Goal: Transaction & Acquisition: Purchase product/service

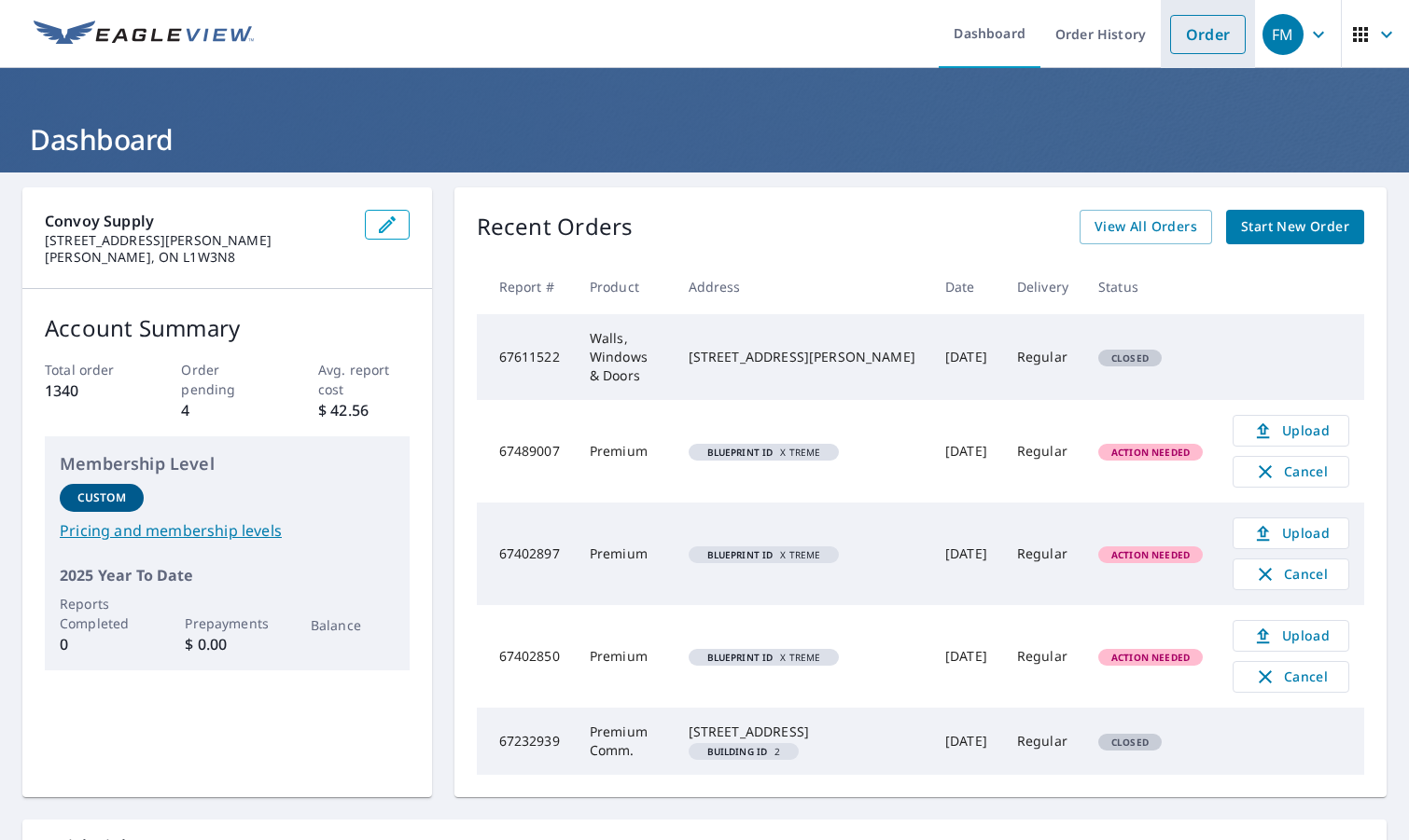
click at [1170, 32] on link "Order" at bounding box center [1207, 35] width 75 height 40
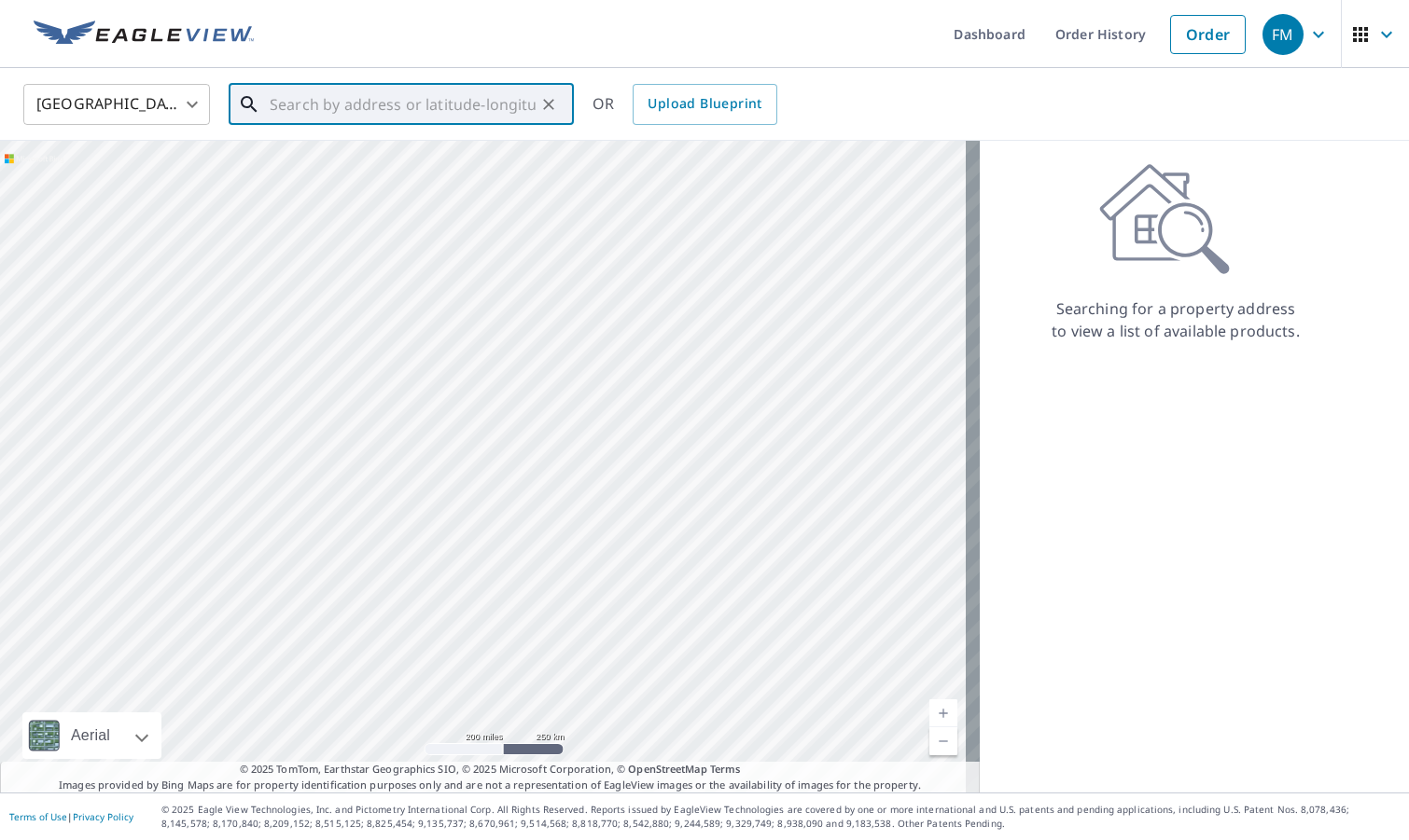
click at [418, 97] on input "text" at bounding box center [402, 104] width 266 height 52
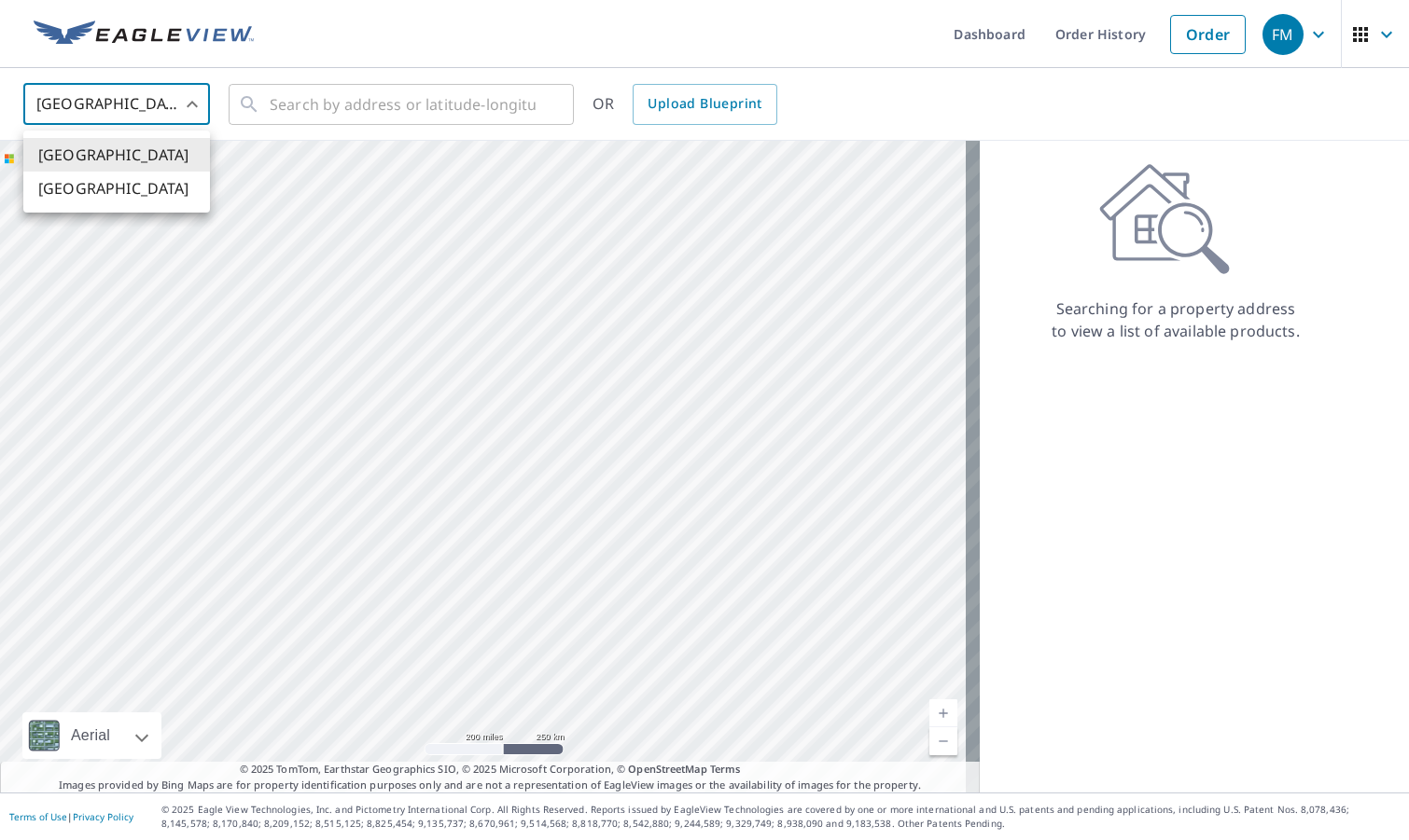
click at [130, 119] on body "FM FM Dashboard Order History Order FM [GEOGRAPHIC_DATA] US ​ ​ OR Upload Bluep…" at bounding box center [704, 420] width 1409 height 840
click at [127, 175] on li "[GEOGRAPHIC_DATA]" at bounding box center [117, 188] width 186 height 34
type input "CA"
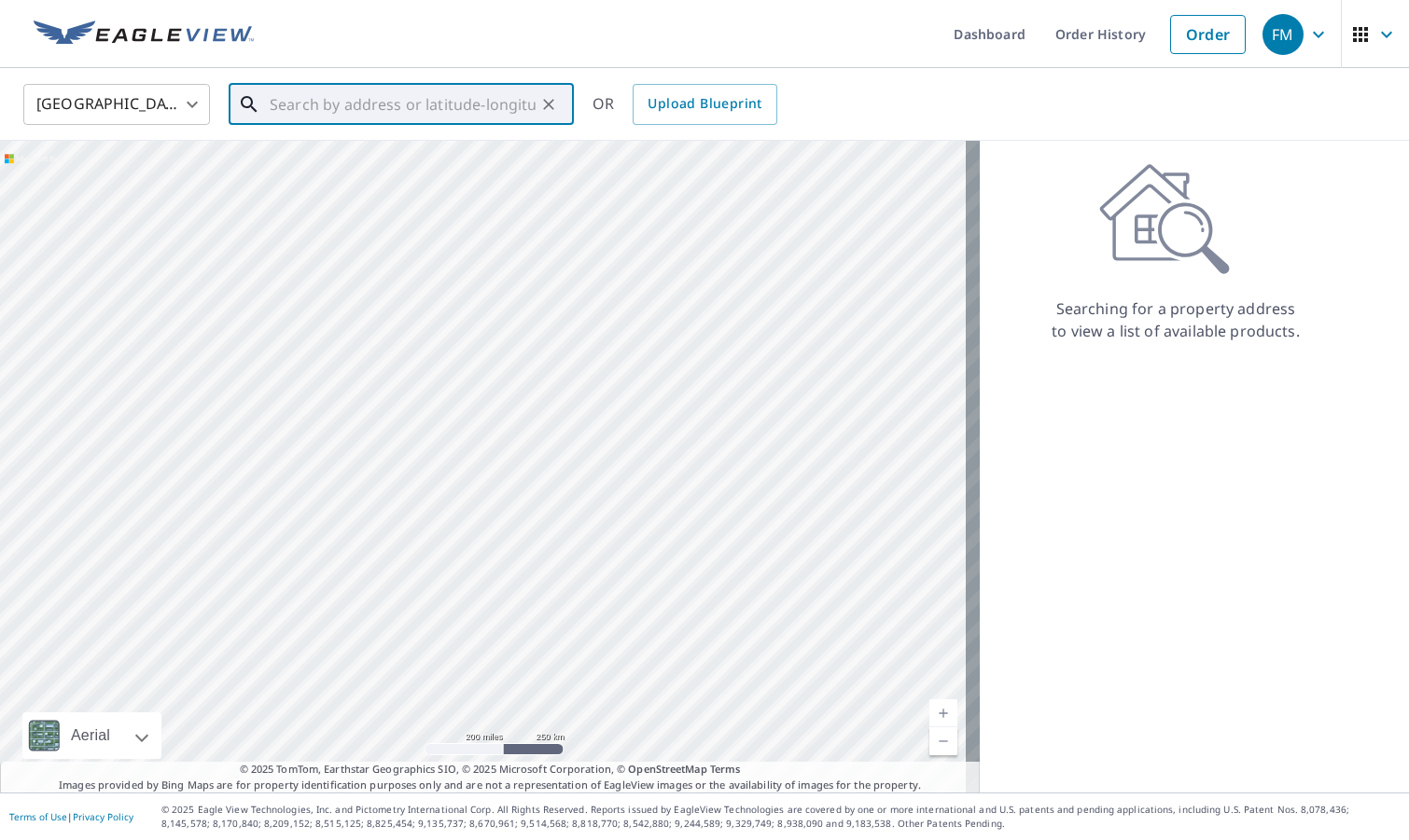
click at [335, 112] on input "text" at bounding box center [402, 104] width 266 height 52
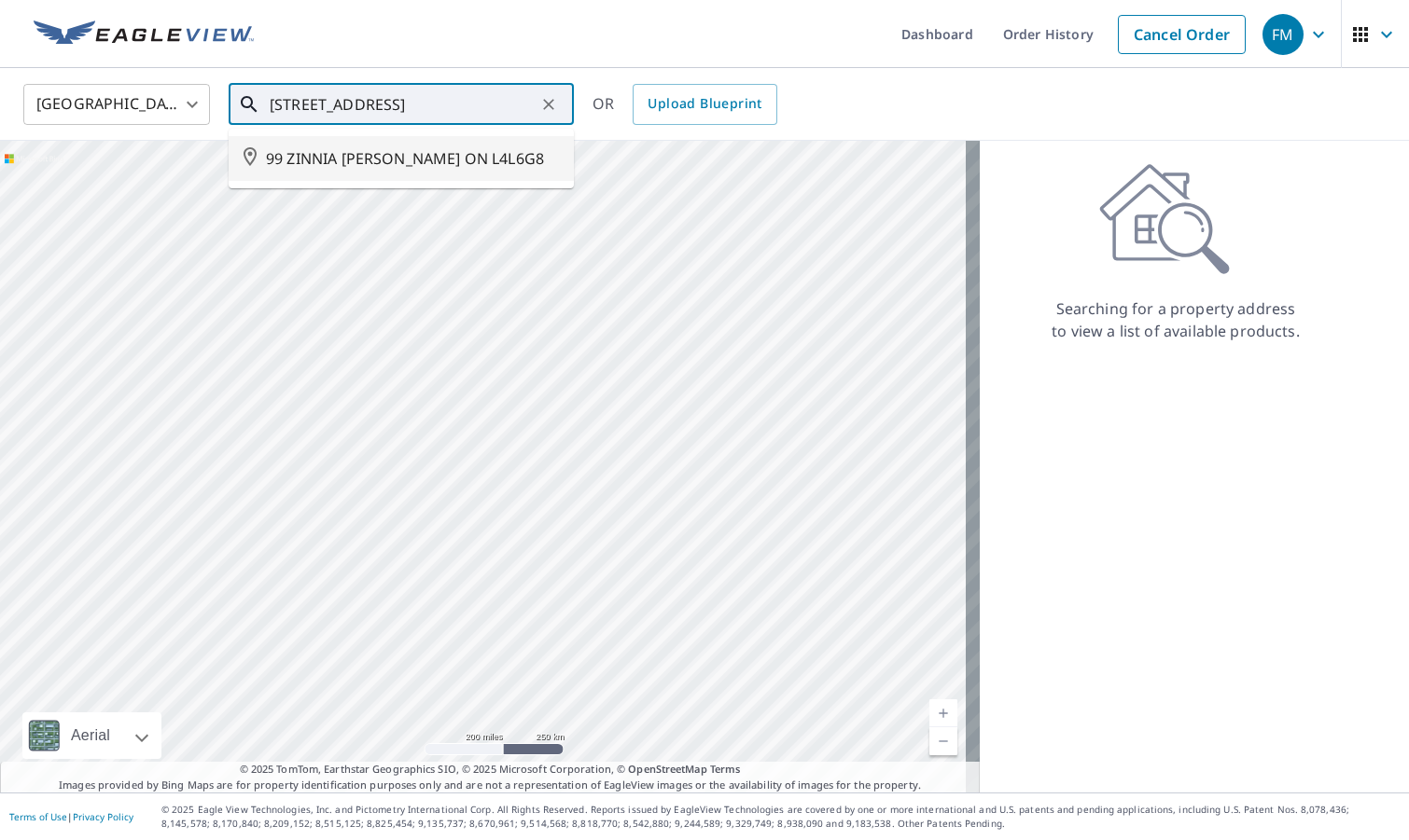
drag, startPoint x: 391, startPoint y: 136, endPoint x: 396, endPoint y: 157, distance: 21.6
click at [393, 137] on li "99 ZINNIA [PERSON_NAME] ON L4L6G8" at bounding box center [401, 159] width 346 height 45
type input "99 ZINNIA [PERSON_NAME] ON L4L6G8"
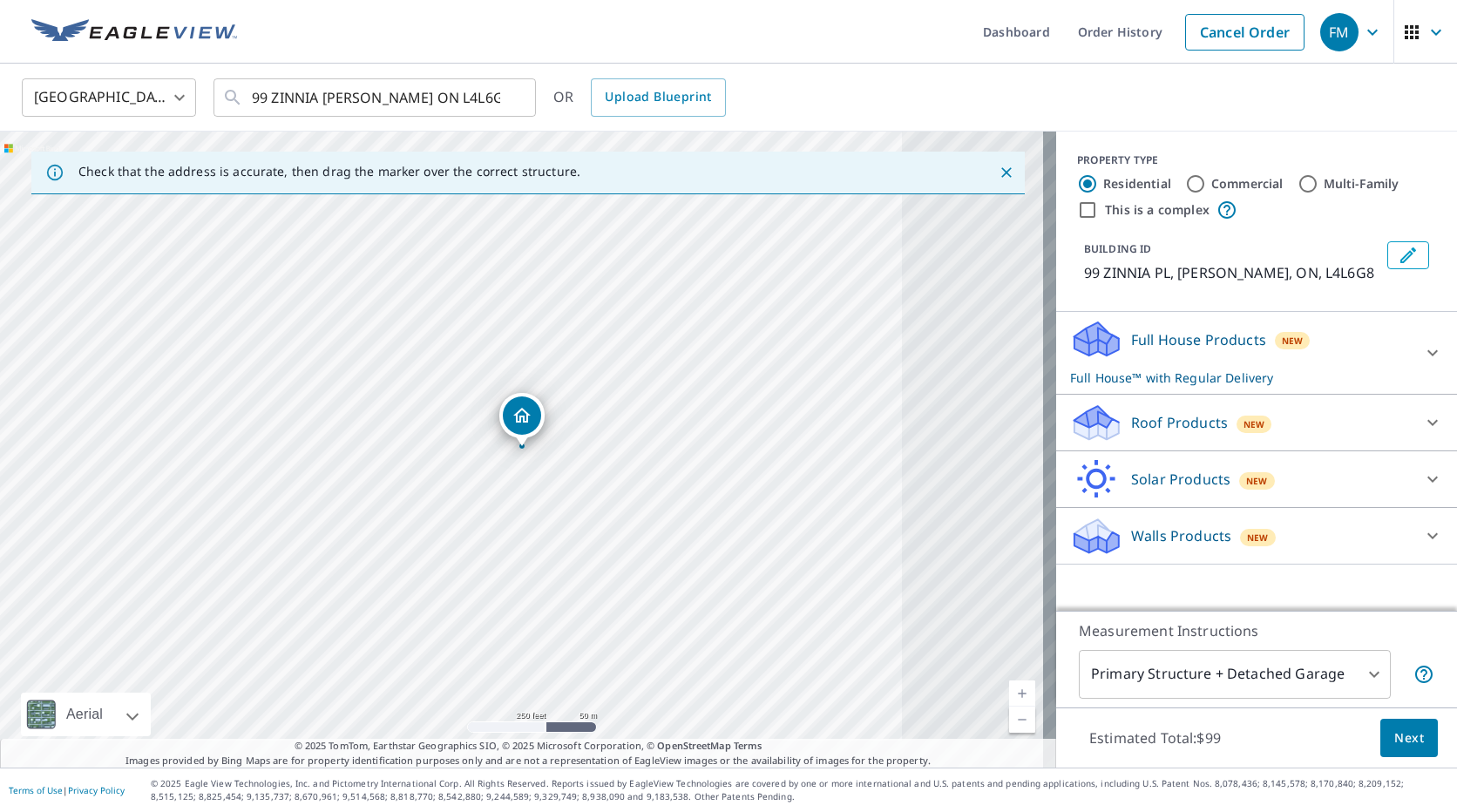
click at [1154, 338] on p "Full House Products" at bounding box center [1199, 340] width 135 height 21
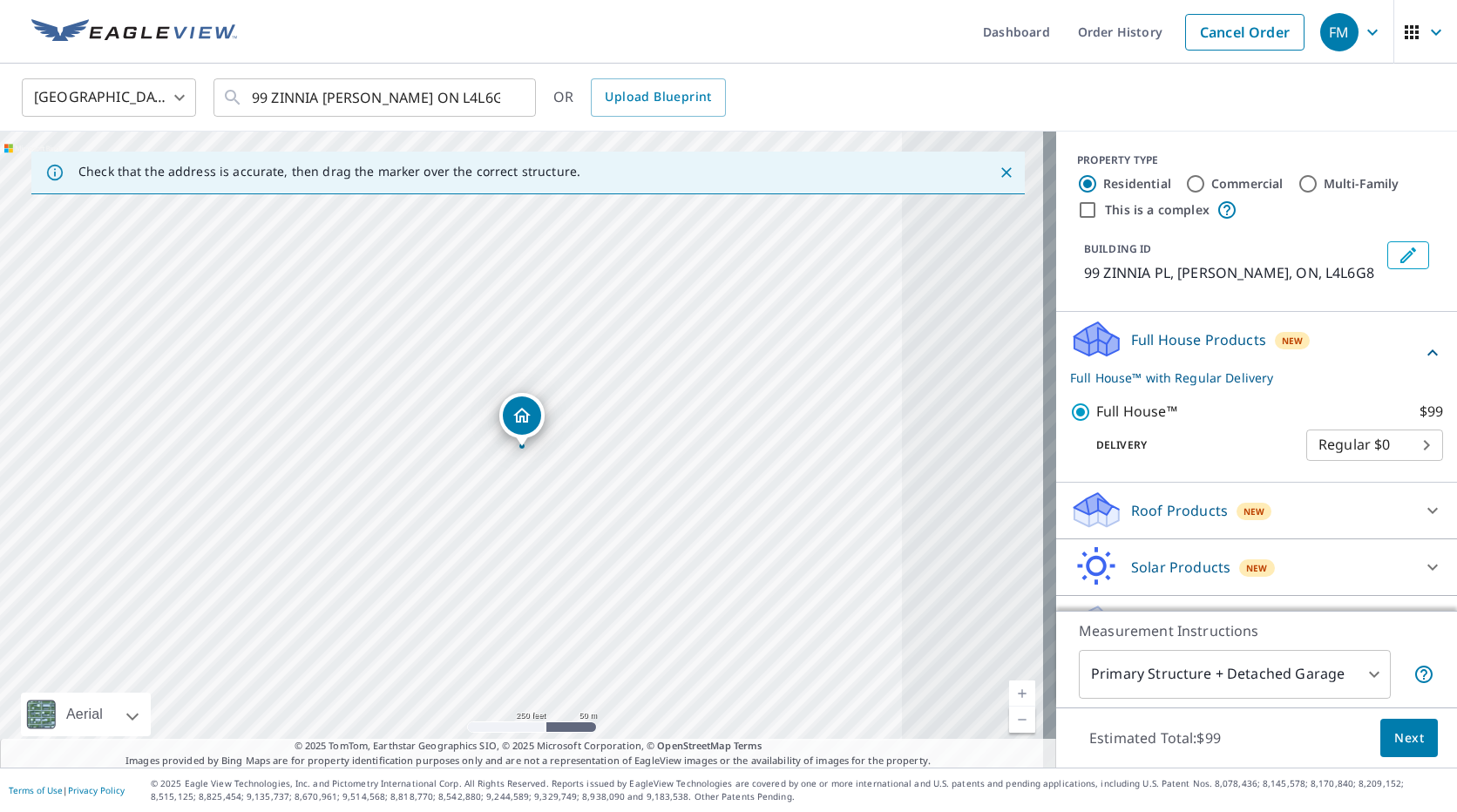
click at [1117, 517] on div "Roof Products New" at bounding box center [1241, 510] width 341 height 41
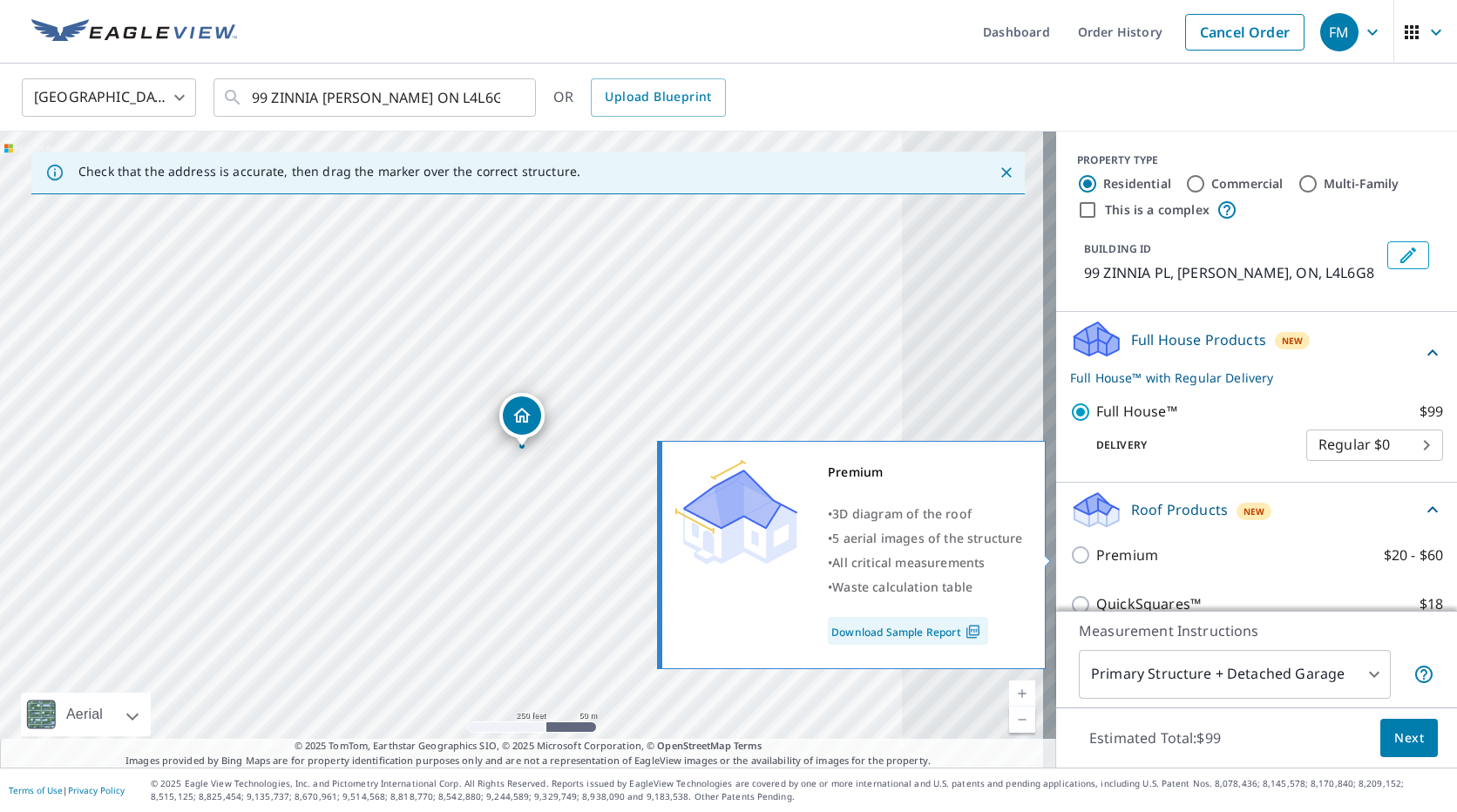
click at [1117, 545] on p "Premium" at bounding box center [1127, 555] width 62 height 22
click at [1096, 545] on input "Premium $20 - $60" at bounding box center [1083, 555] width 26 height 21
checkbox input "true"
checkbox input "false"
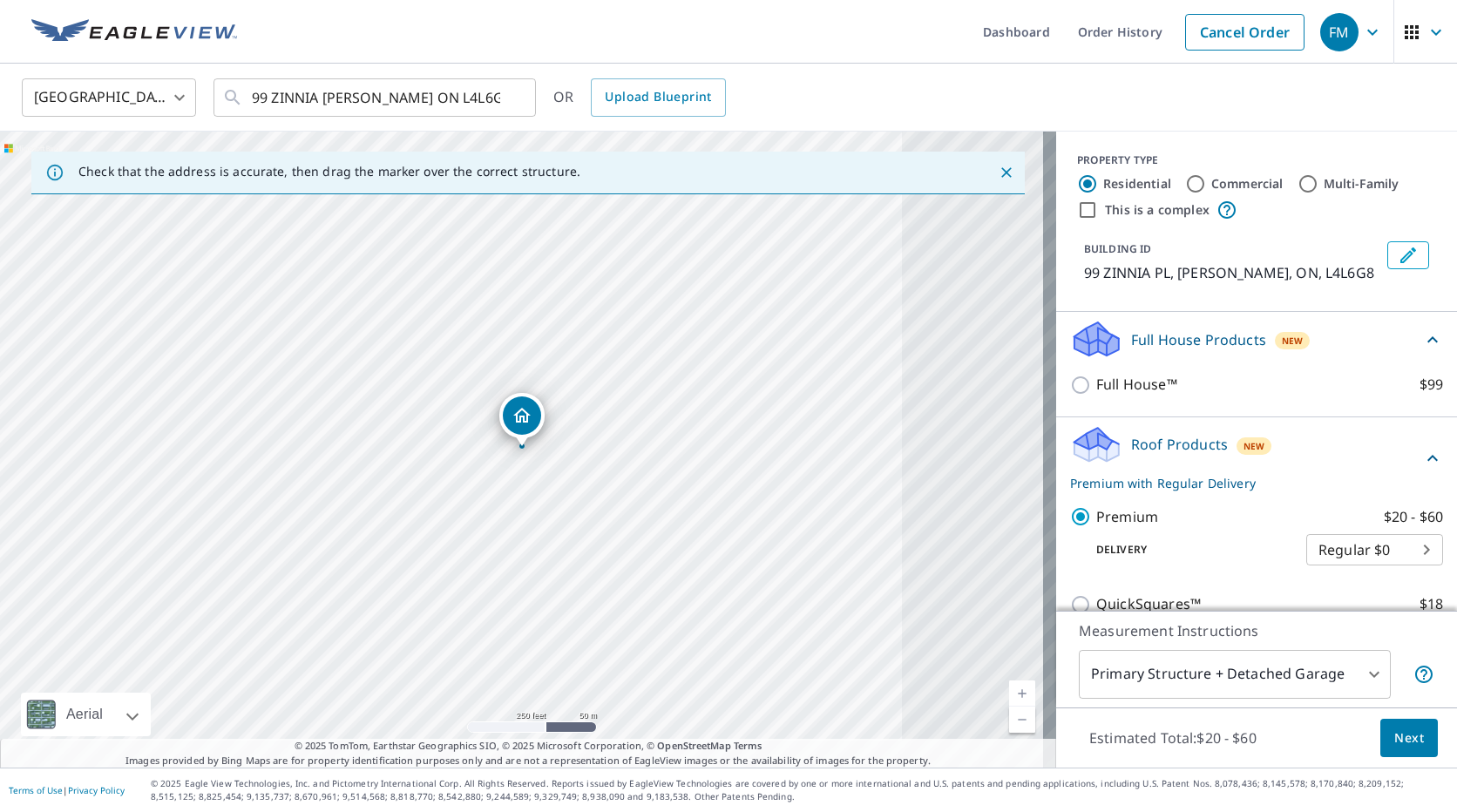
click at [1315, 743] on span "Next" at bounding box center [1409, 738] width 30 height 22
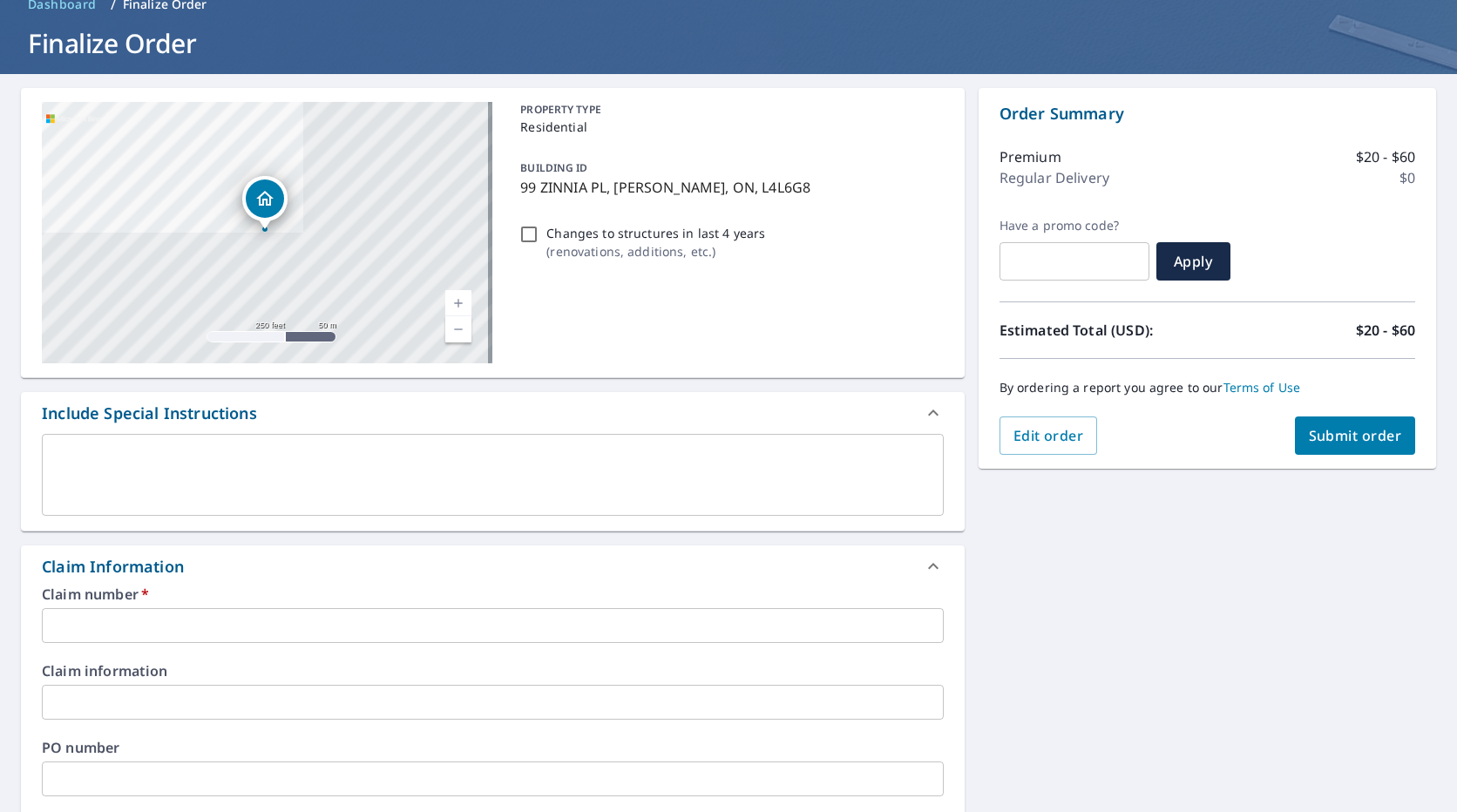
scroll to position [261, 0]
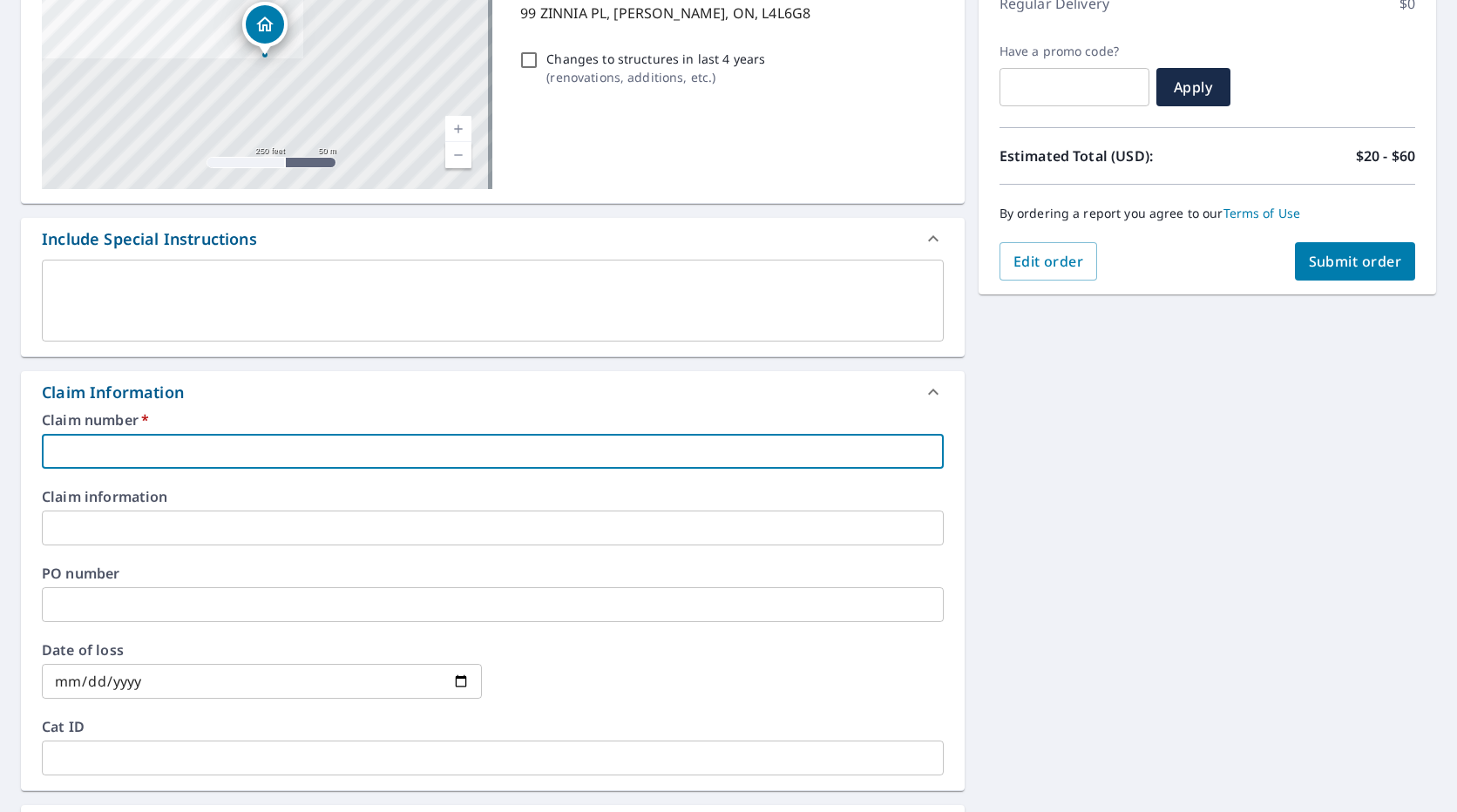
click at [227, 451] on input "text" at bounding box center [493, 451] width 902 height 35
type input "t"
checkbox input "true"
type input "tO"
checkbox input "true"
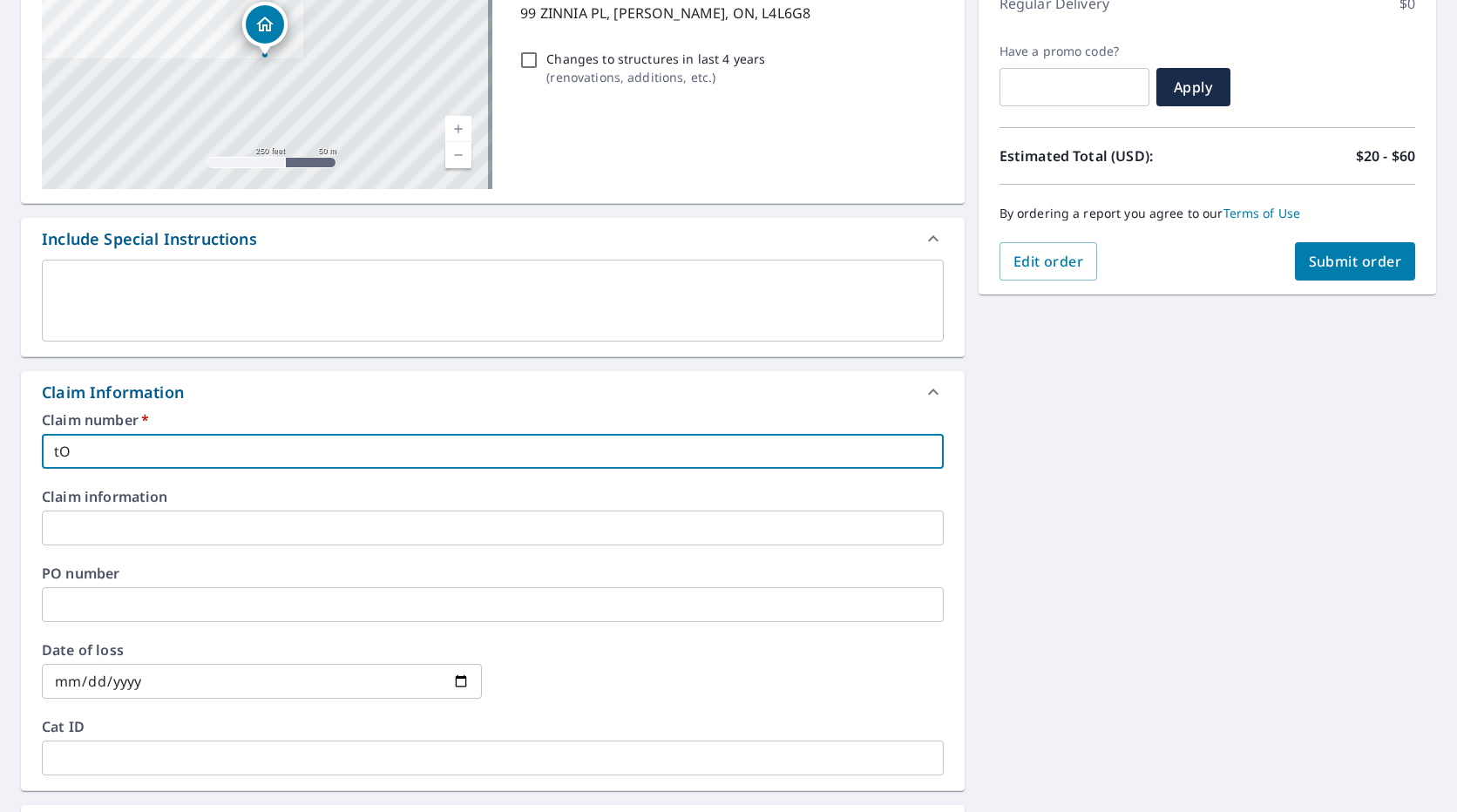
type input "tON"
checkbox input "true"
type input "tO"
checkbox input "true"
type input "t"
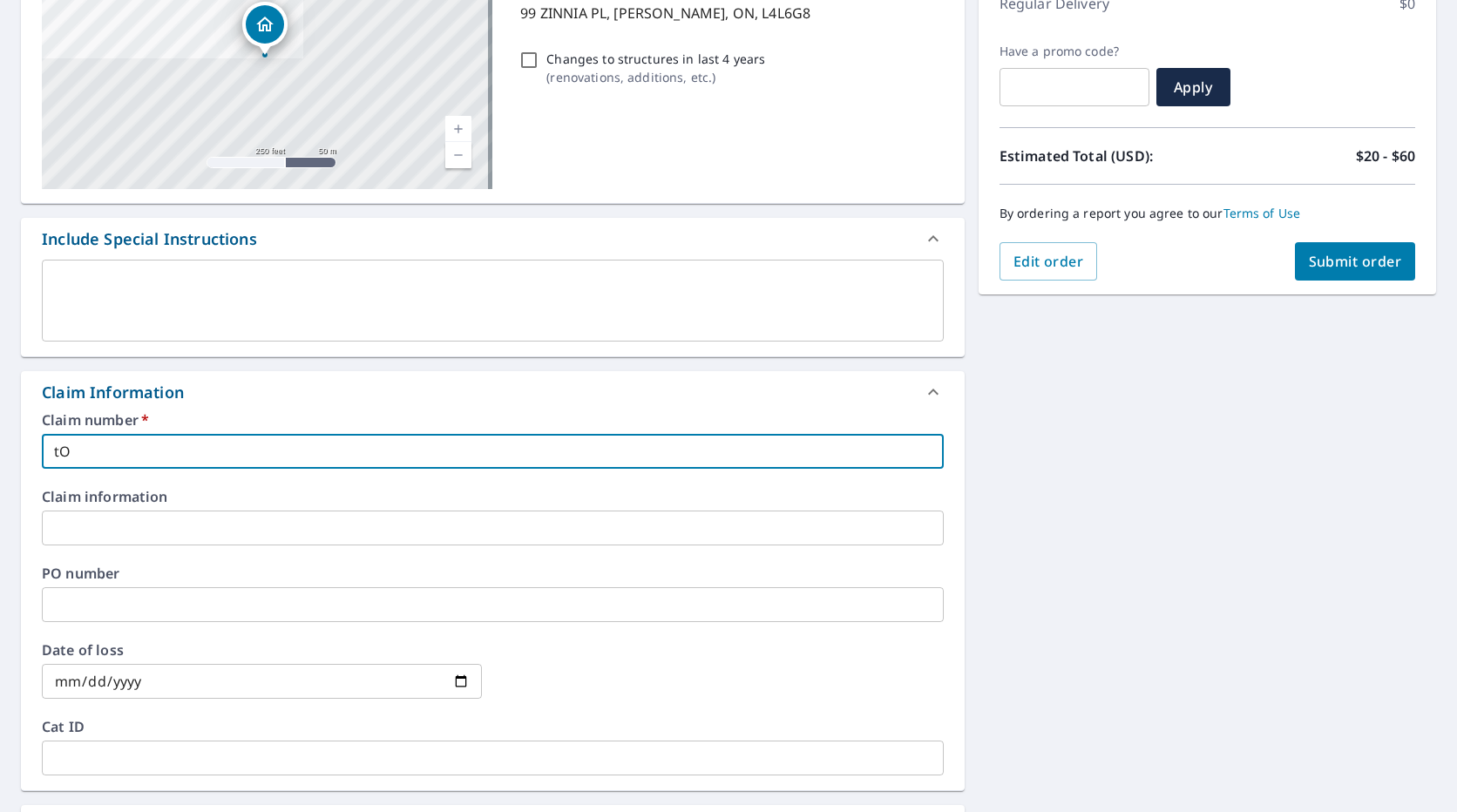
checkbox input "true"
type input "n"
checkbox input "true"
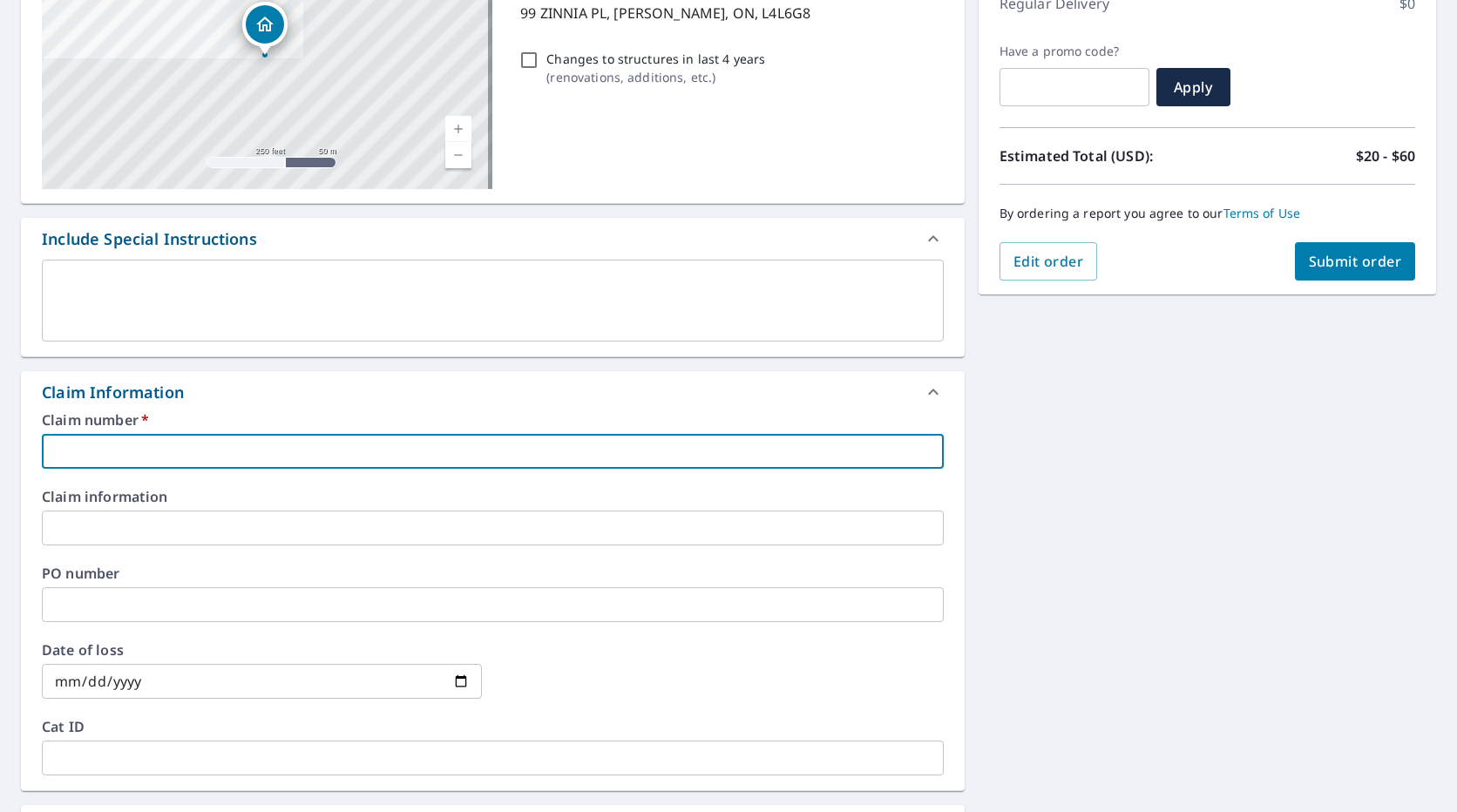
type input "T"
checkbox input "true"
type input "To"
checkbox input "true"
type input "Ton"
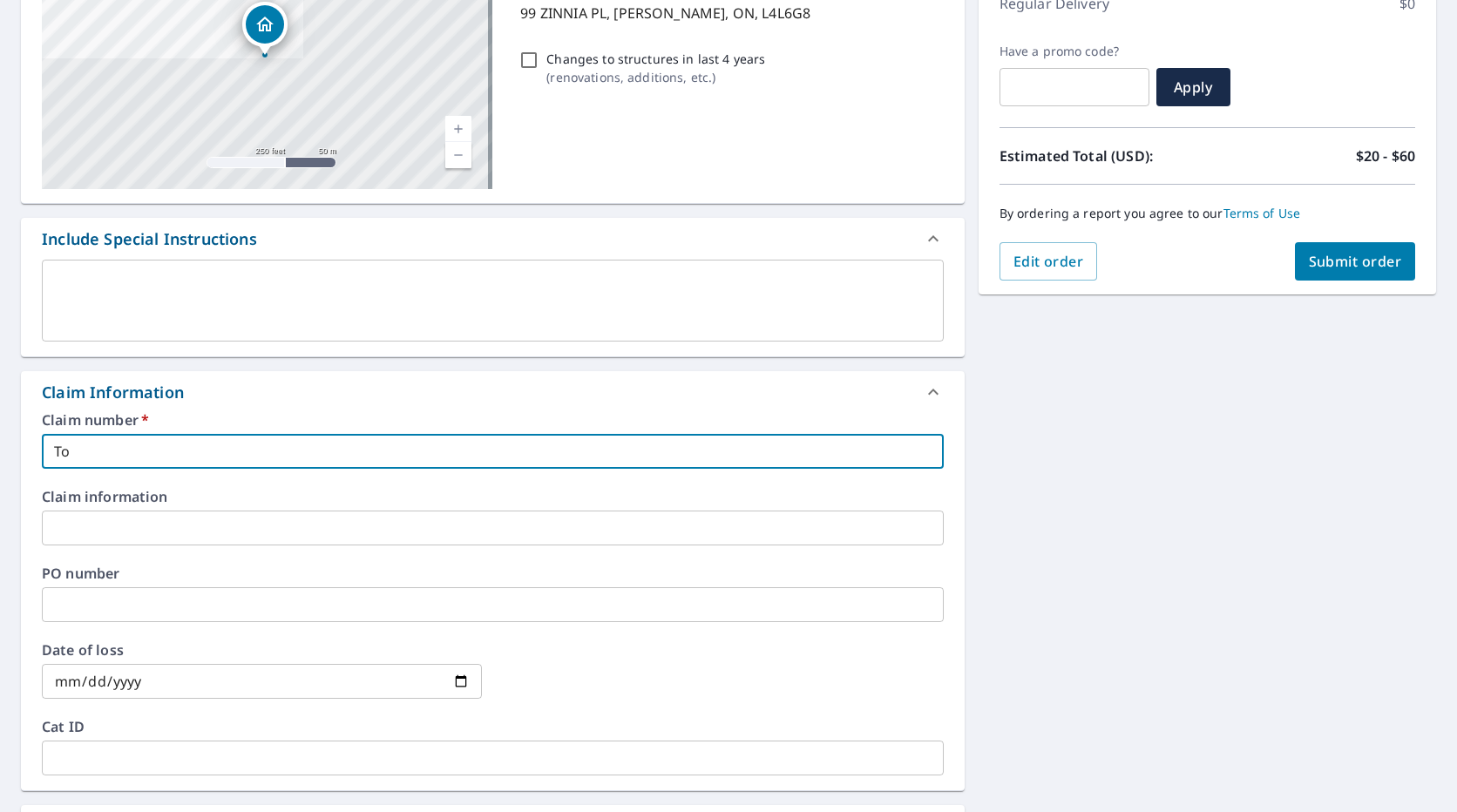
checkbox input "true"
type input "[PERSON_NAME]"
checkbox input "true"
type input "[PERSON_NAME]"
checkbox input "true"
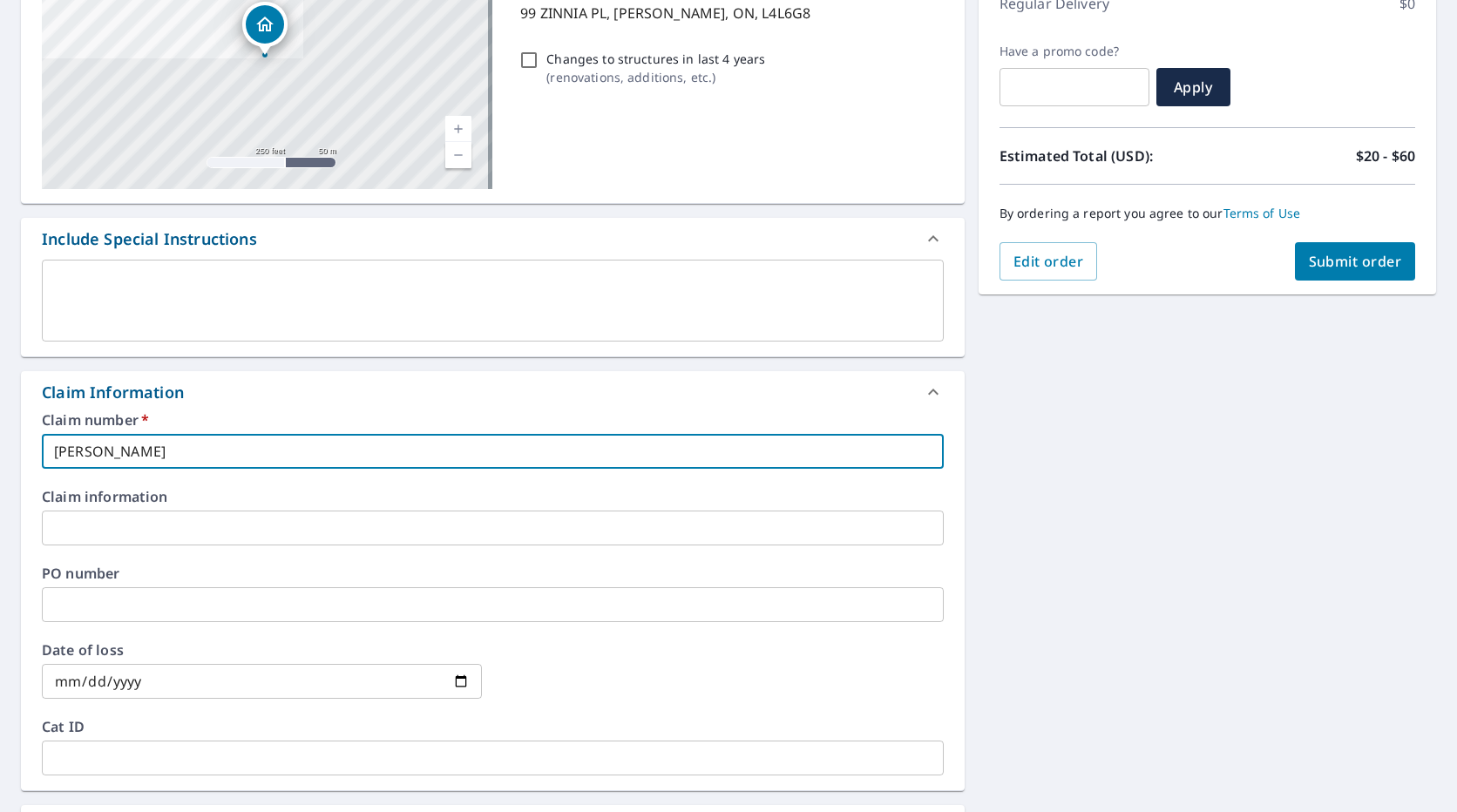
type input "[PERSON_NAME]"
checkbox input "true"
type input "[PERSON_NAME]"
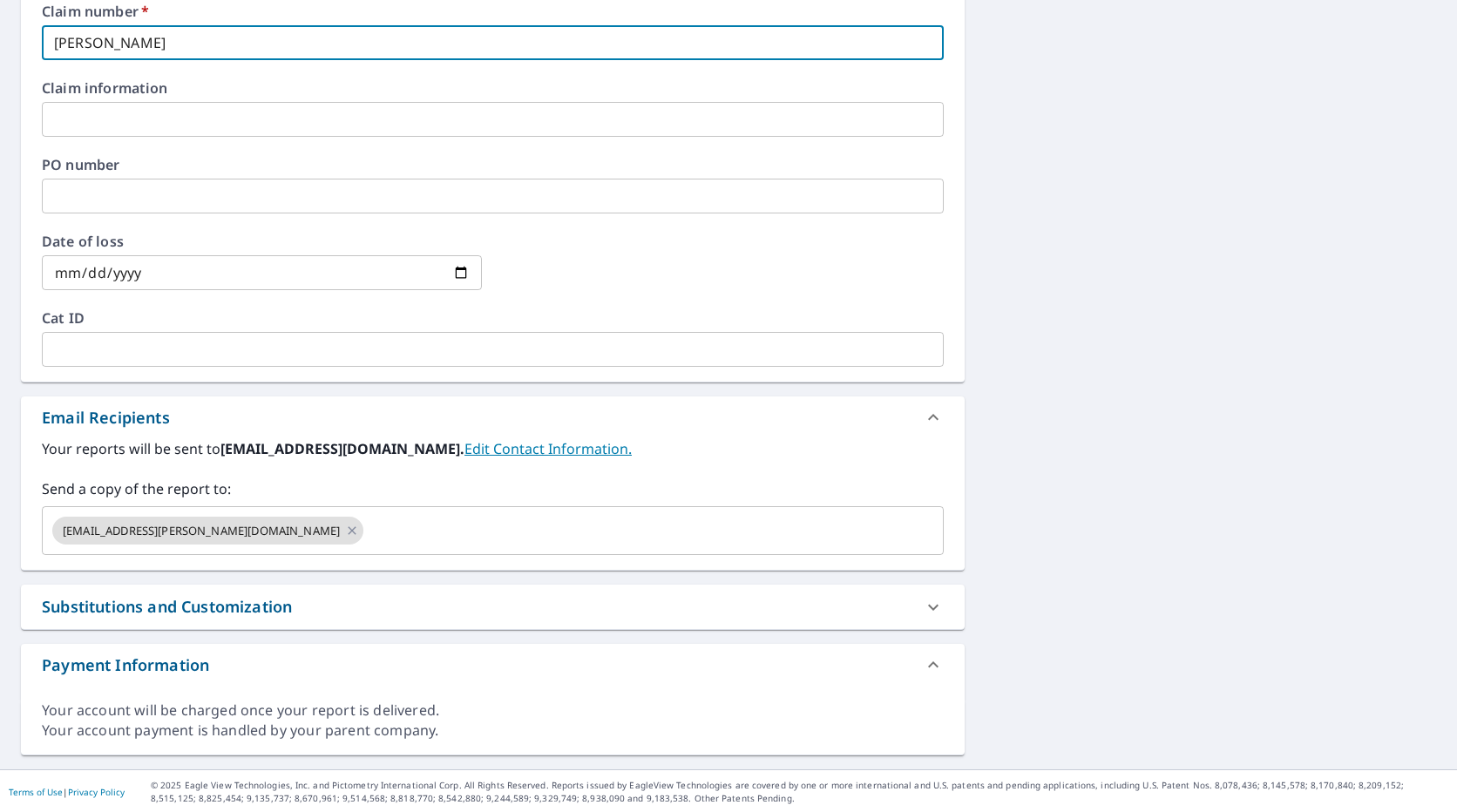
scroll to position [672, 0]
click at [345, 534] on icon at bounding box center [352, 529] width 14 height 19
checkbox input "true"
type input "[PERSON_NAME]"
checkbox input "true"
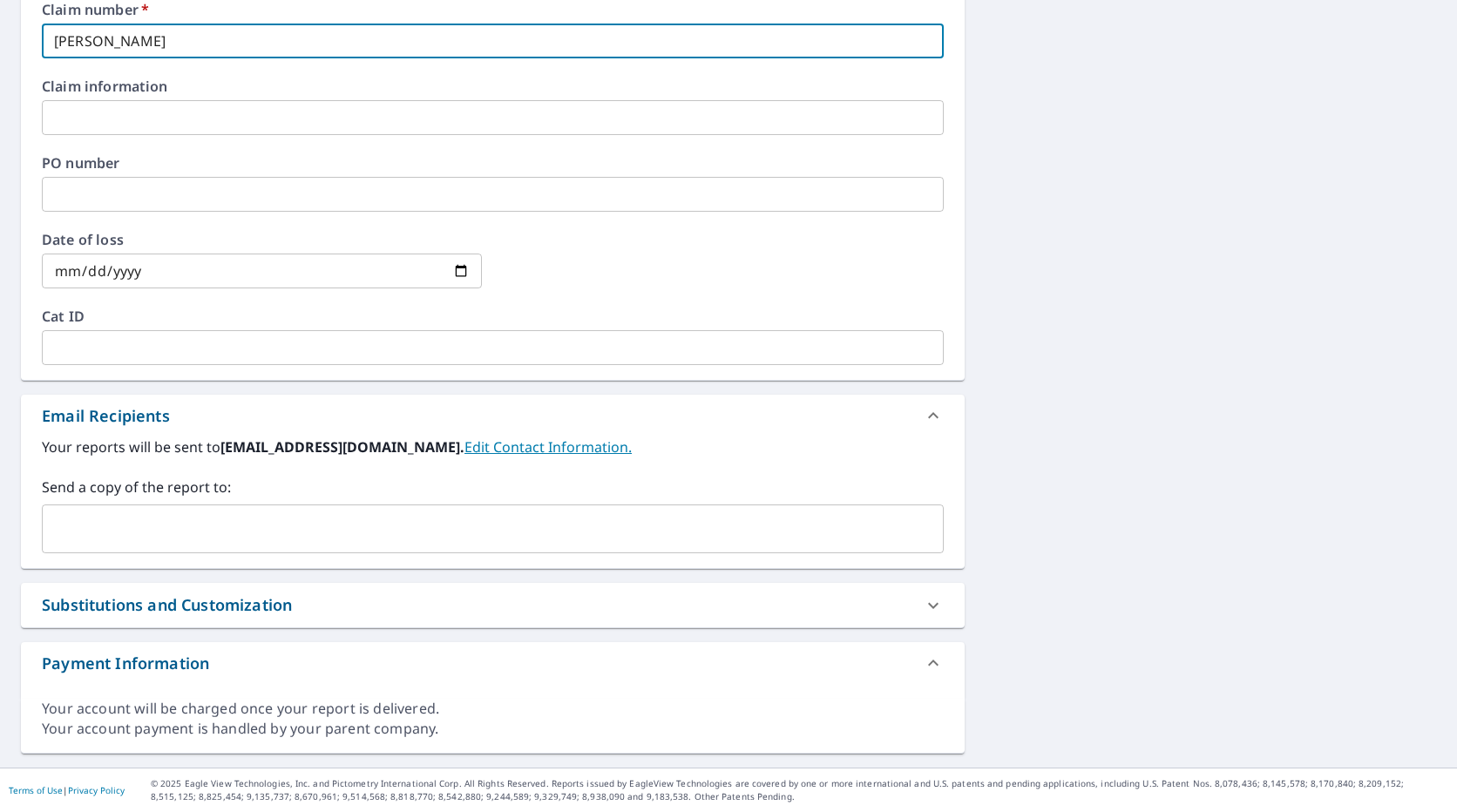
type input "[PERSON_NAME] to"
checkbox input "true"
type input "[PERSON_NAME]"
checkbox input "true"
type input "[PERSON_NAME] K [PERSON_NAME]"
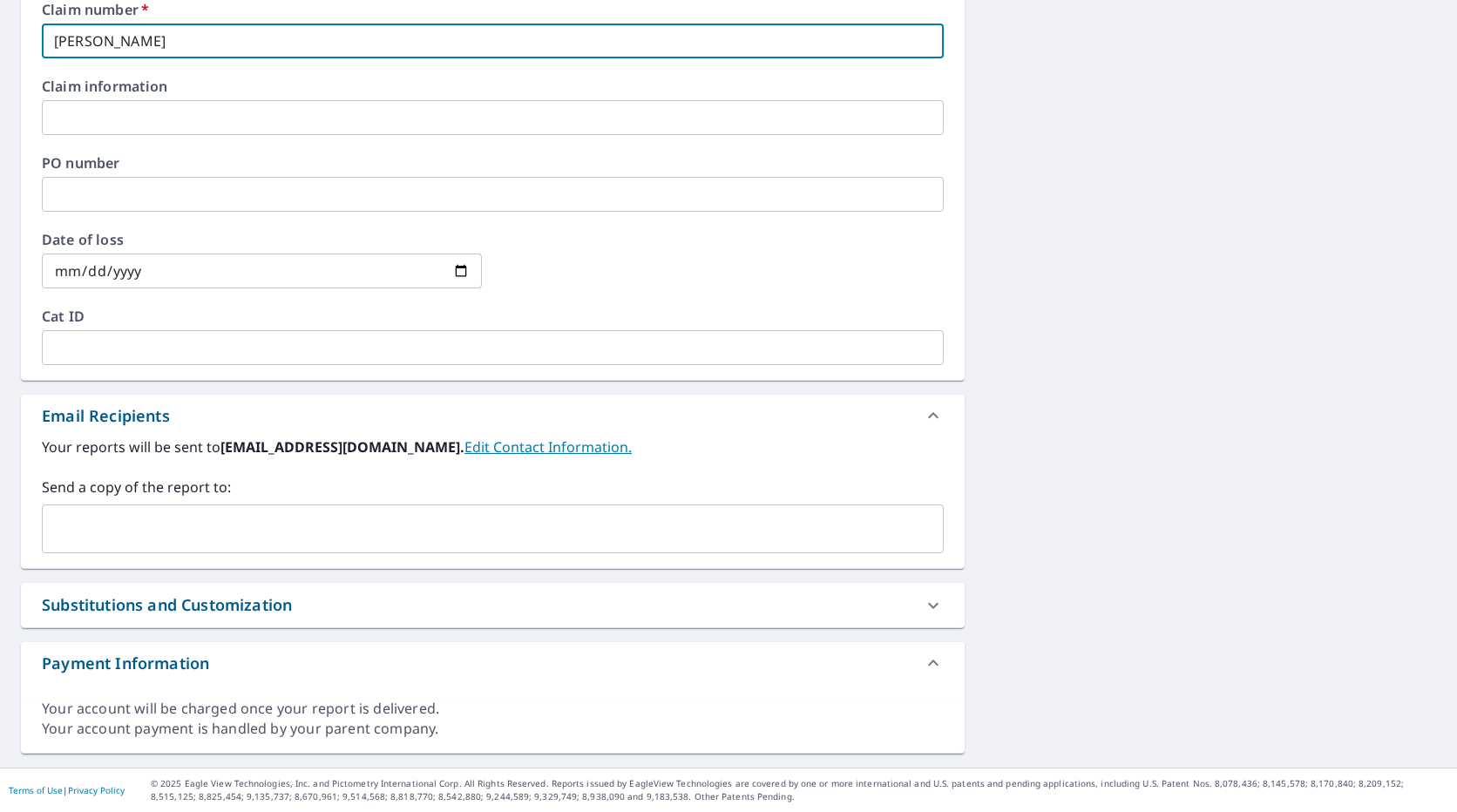
checkbox input "true"
type input "[PERSON_NAME]"
checkbox input "true"
type input "[PERSON_NAME]"
click at [272, 534] on input "text" at bounding box center [480, 529] width 860 height 33
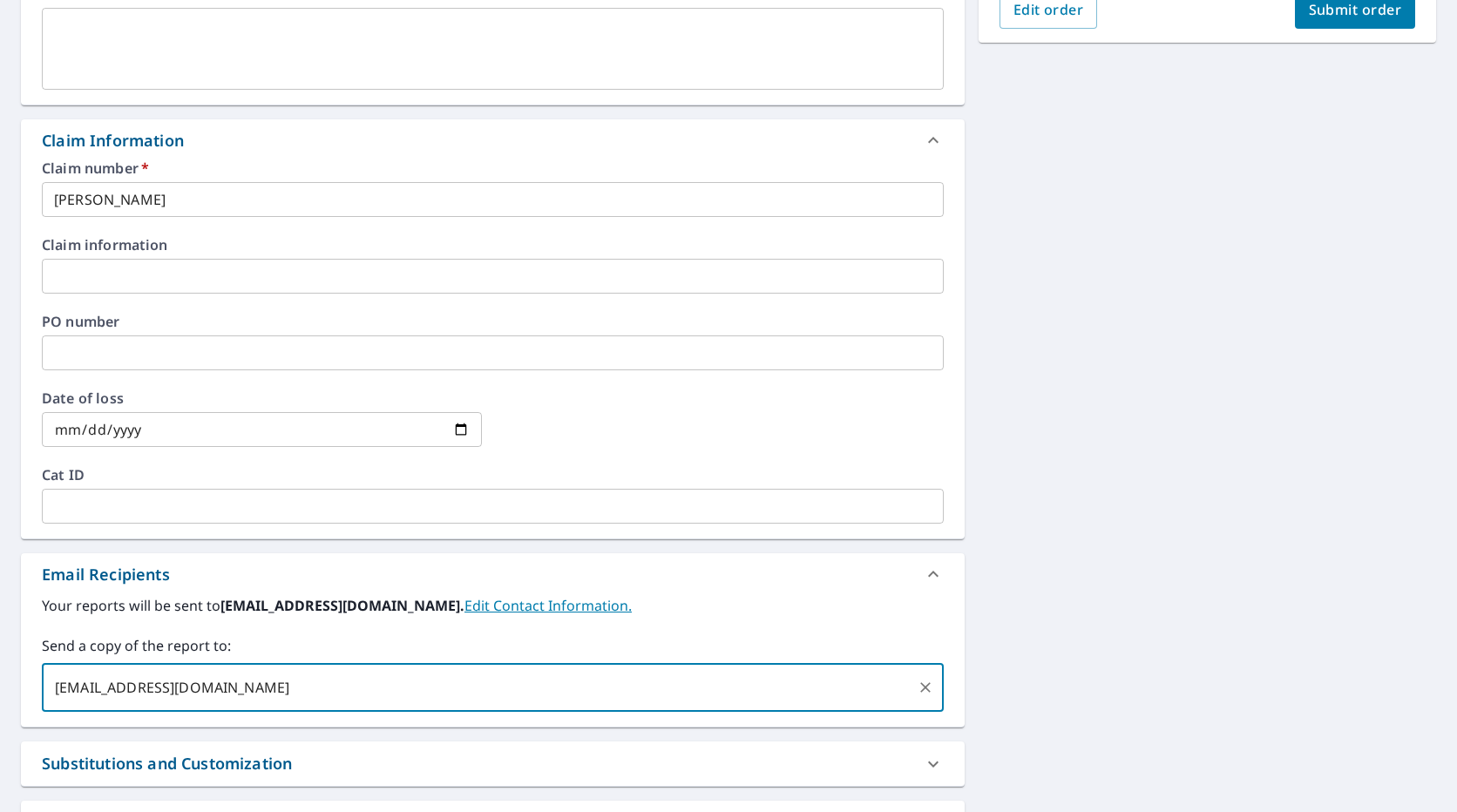
scroll to position [323, 0]
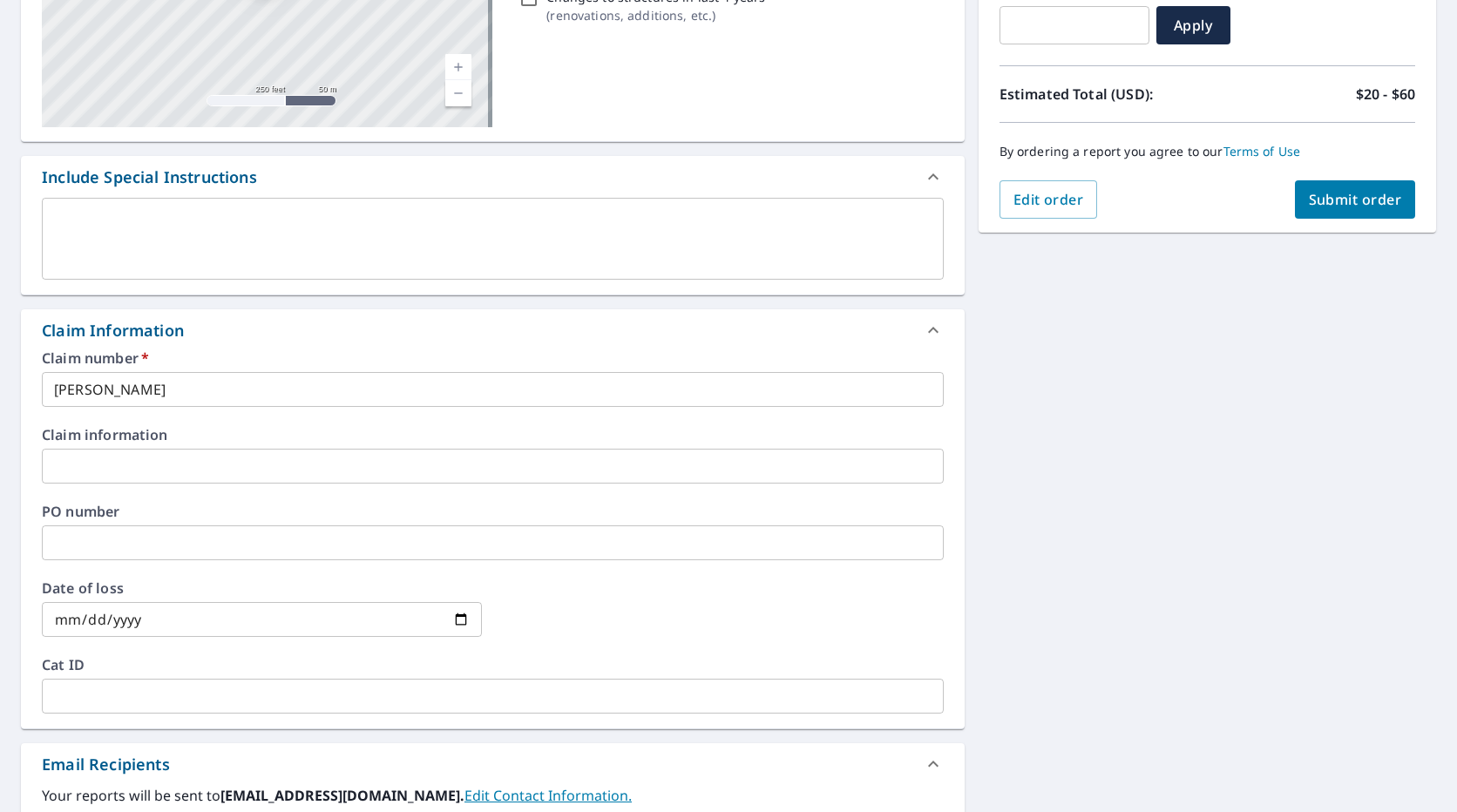
type input "[EMAIL_ADDRESS][DOMAIN_NAME]"
click at [1315, 201] on span "Submit order" at bounding box center [1356, 200] width 93 height 19
checkbox input "true"
